Goal: Task Accomplishment & Management: Use online tool/utility

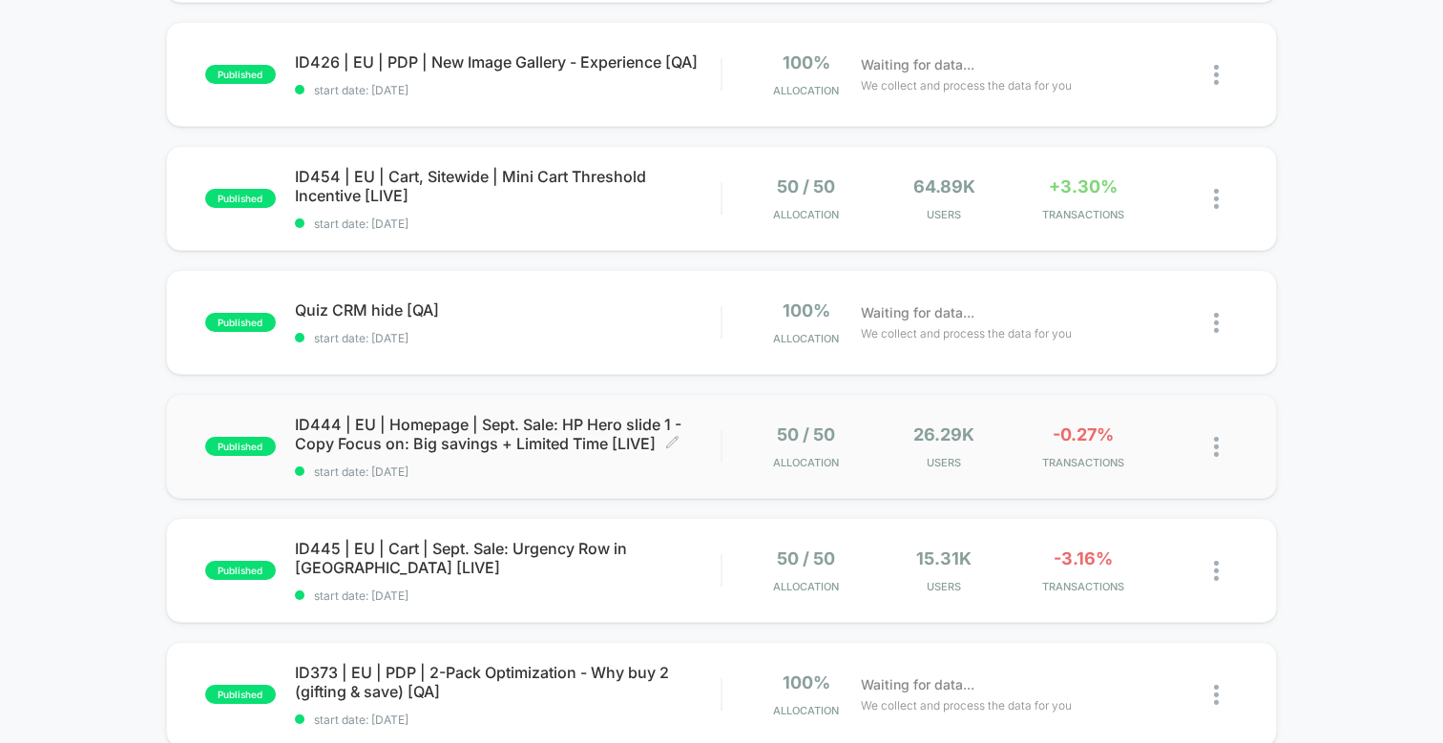
scroll to position [695, 0]
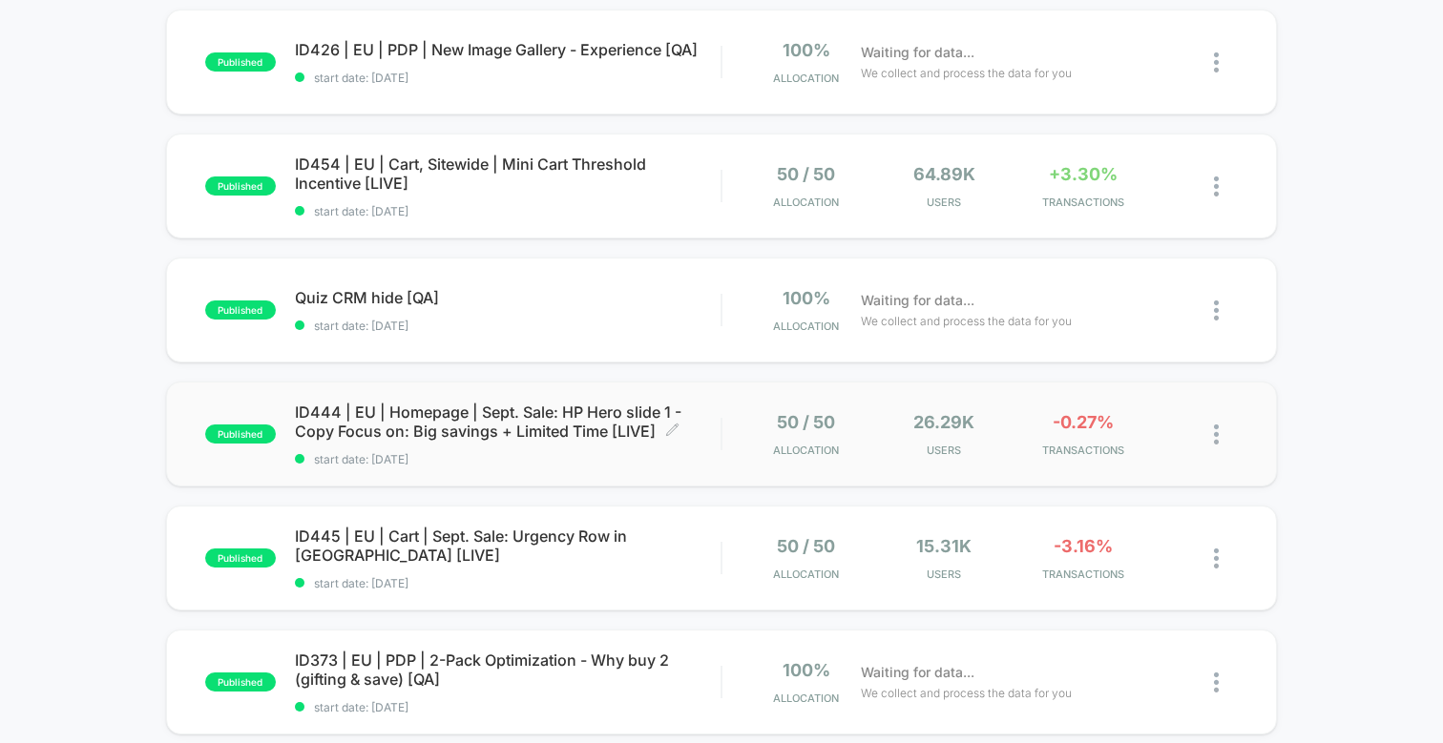
click at [556, 425] on span "ID444 | EU | Homepage | Sept. Sale: HP Hero slide 1 - Copy Focus on: Big saving…" at bounding box center [508, 422] width 426 height 38
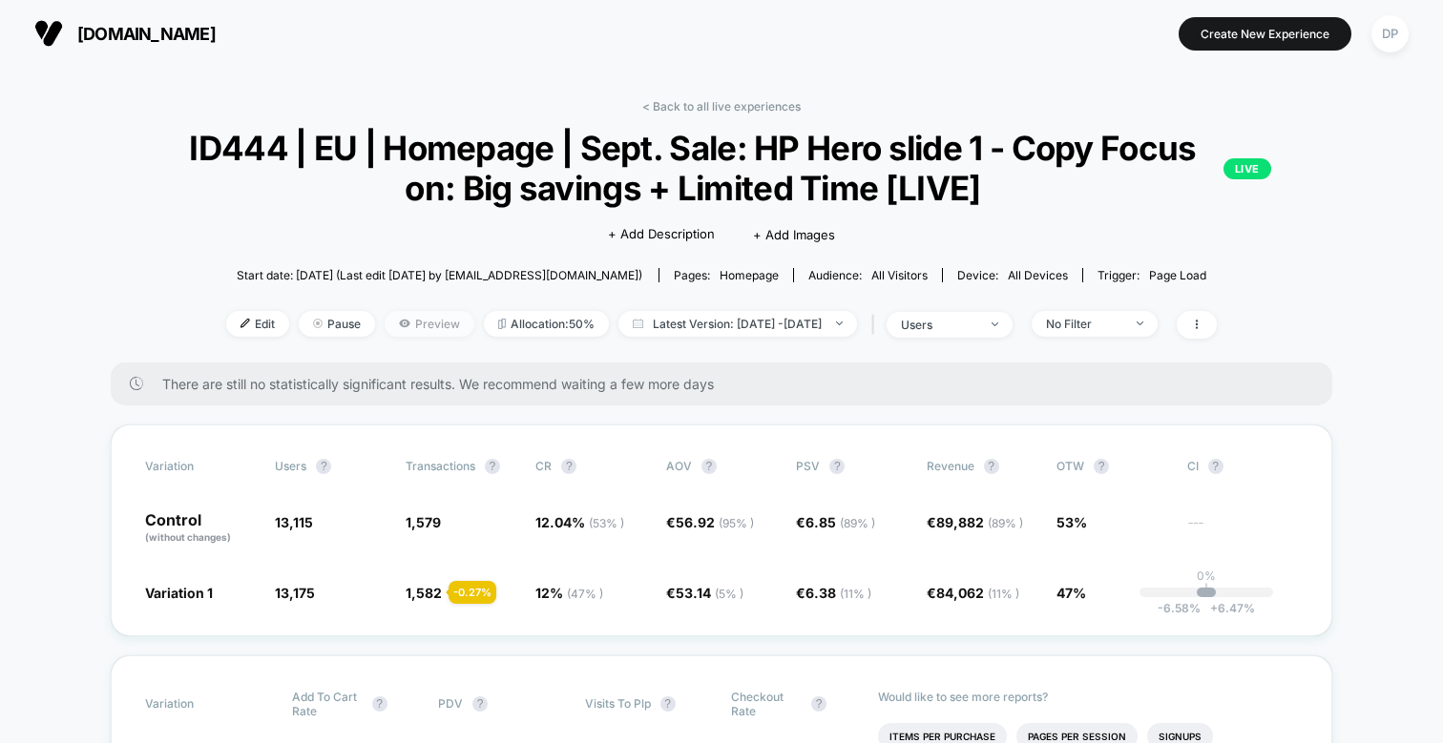
click at [387, 327] on span "Preview" at bounding box center [430, 324] width 90 height 26
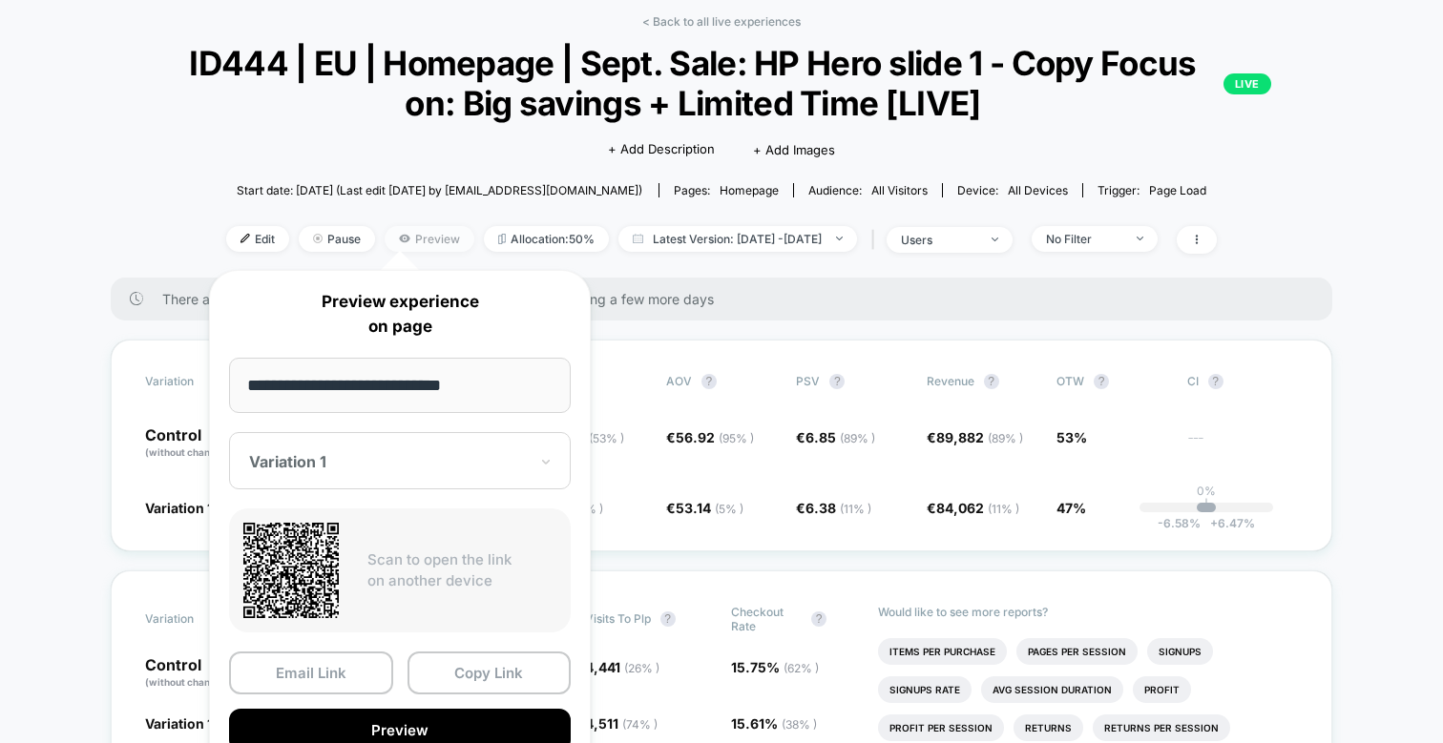
scroll to position [228, 0]
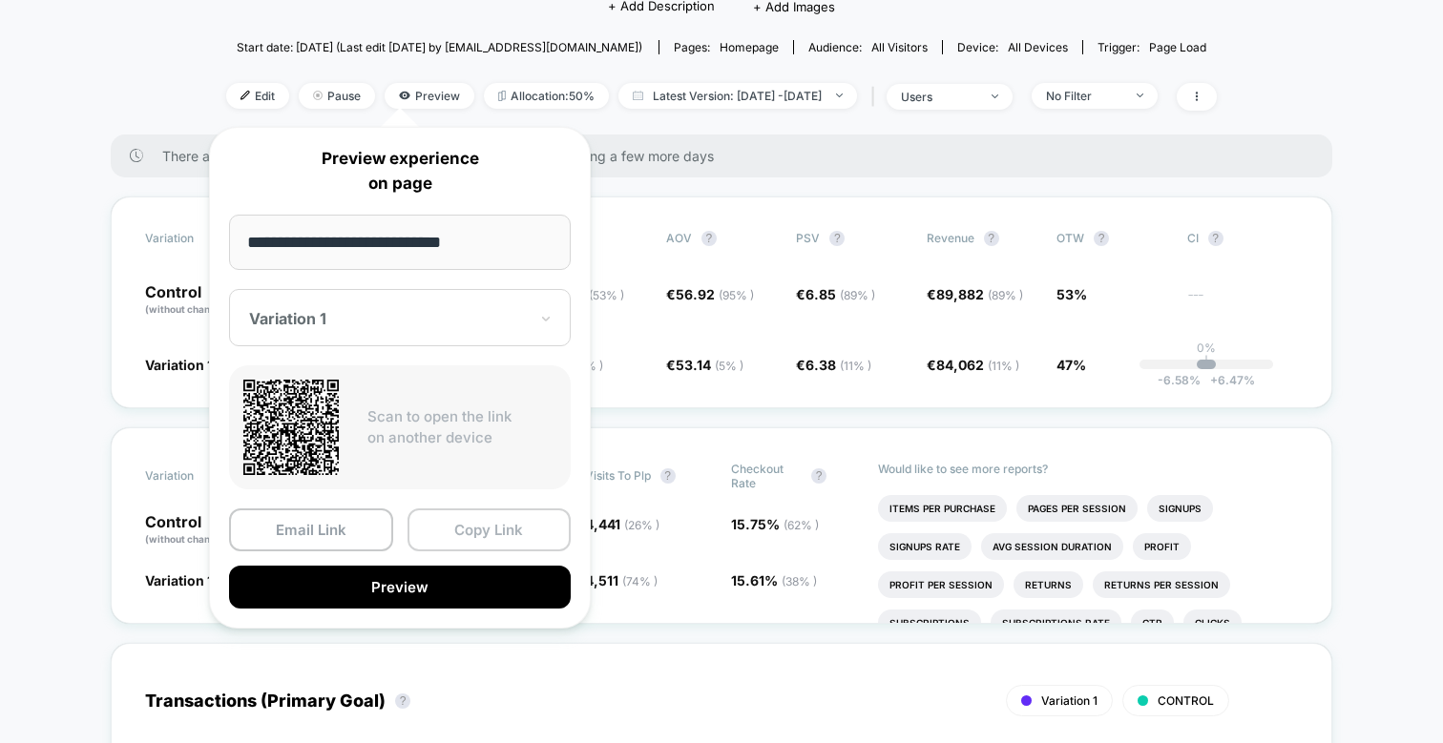
click at [469, 532] on button "Copy Link" at bounding box center [489, 530] width 164 height 43
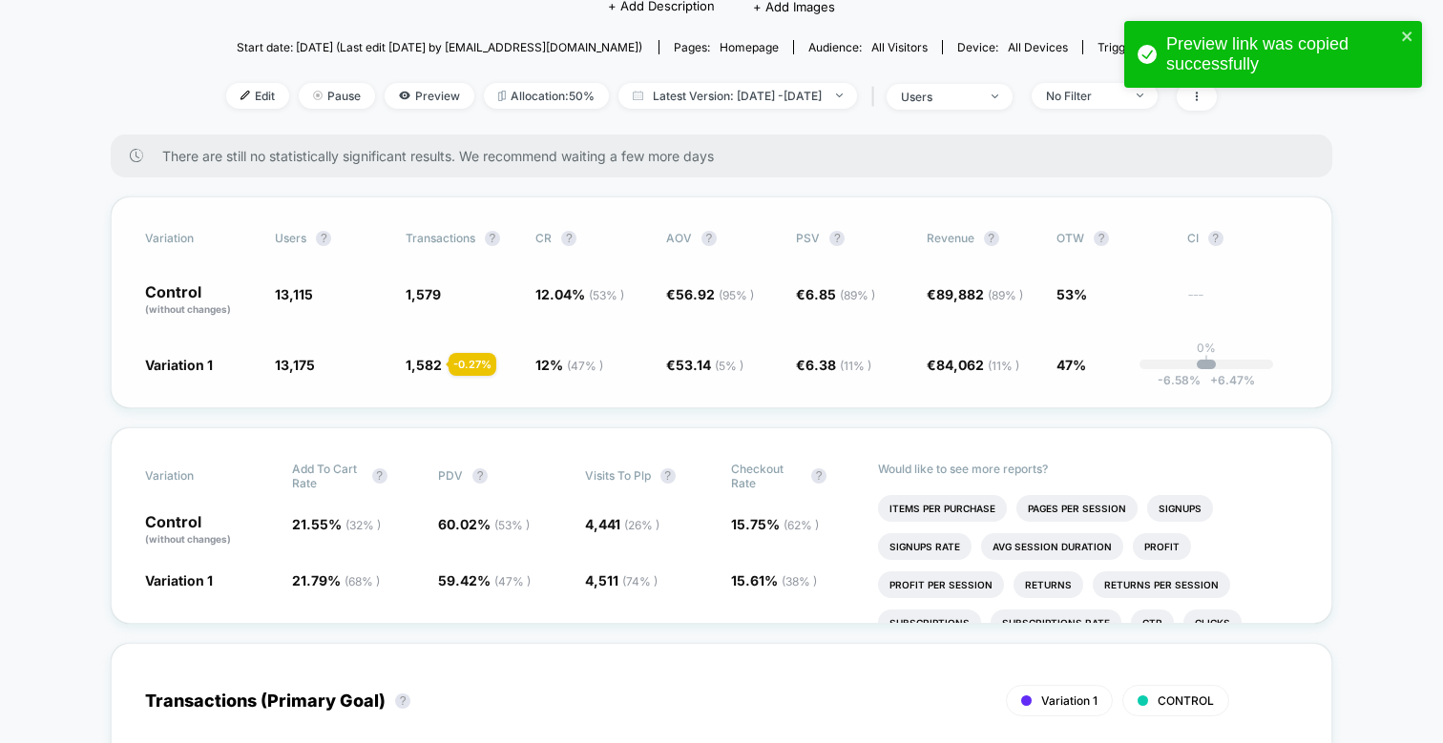
scroll to position [0, 0]
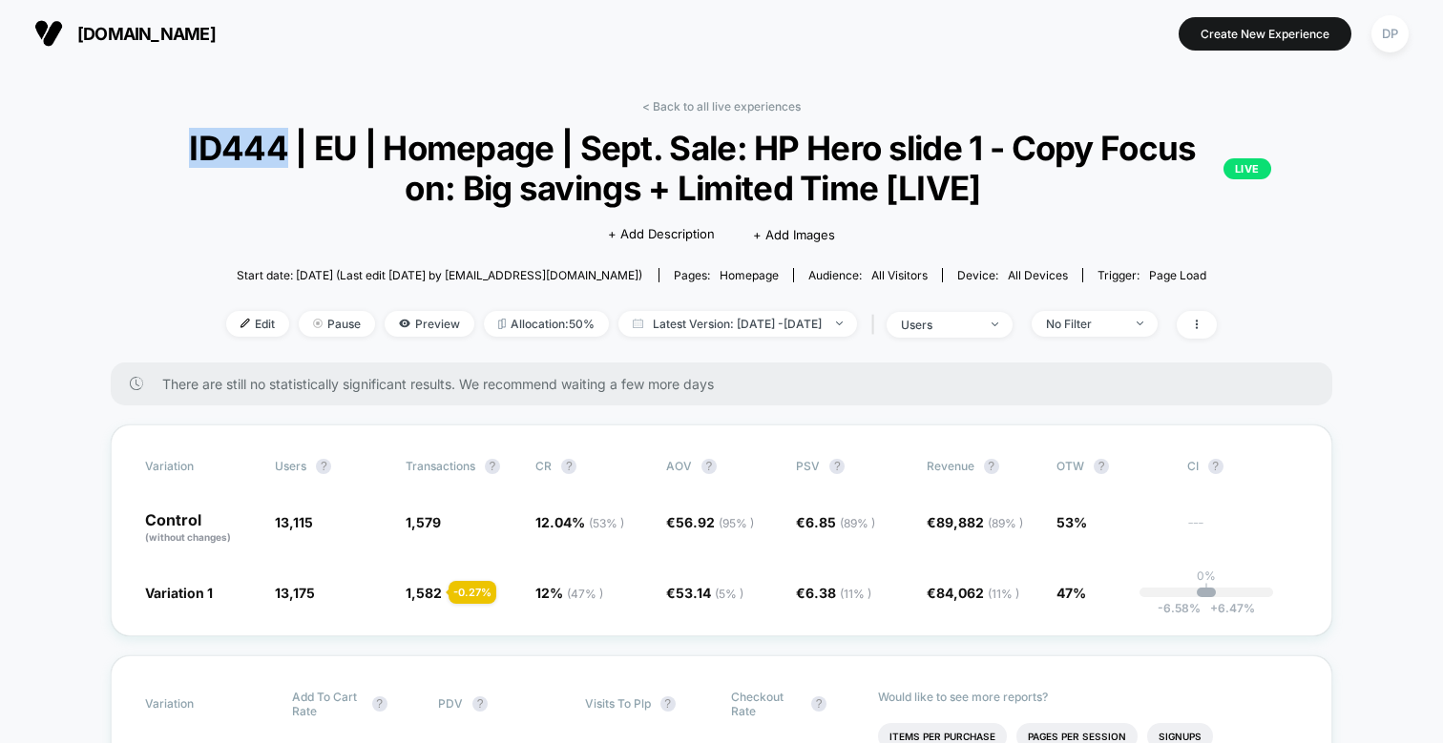
drag, startPoint x: 186, startPoint y: 147, endPoint x: 281, endPoint y: 146, distance: 95.4
click at [281, 146] on span "ID444 | EU | Homepage | Sept. Sale: HP Hero slide 1 - Copy Focus on: Big saving…" at bounding box center [721, 168] width 1099 height 80
copy span "ID444"
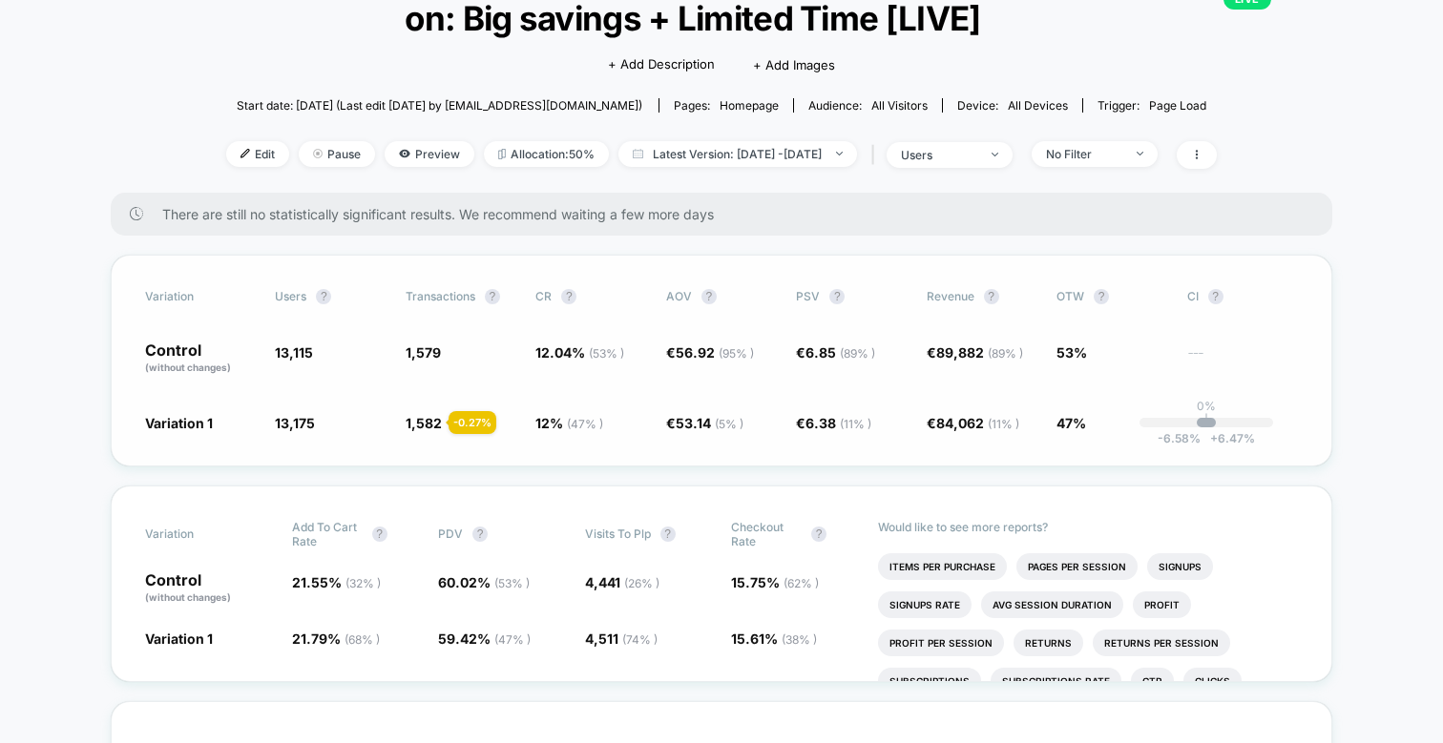
scroll to position [471, 0]
